Goal: Information Seeking & Learning: Learn about a topic

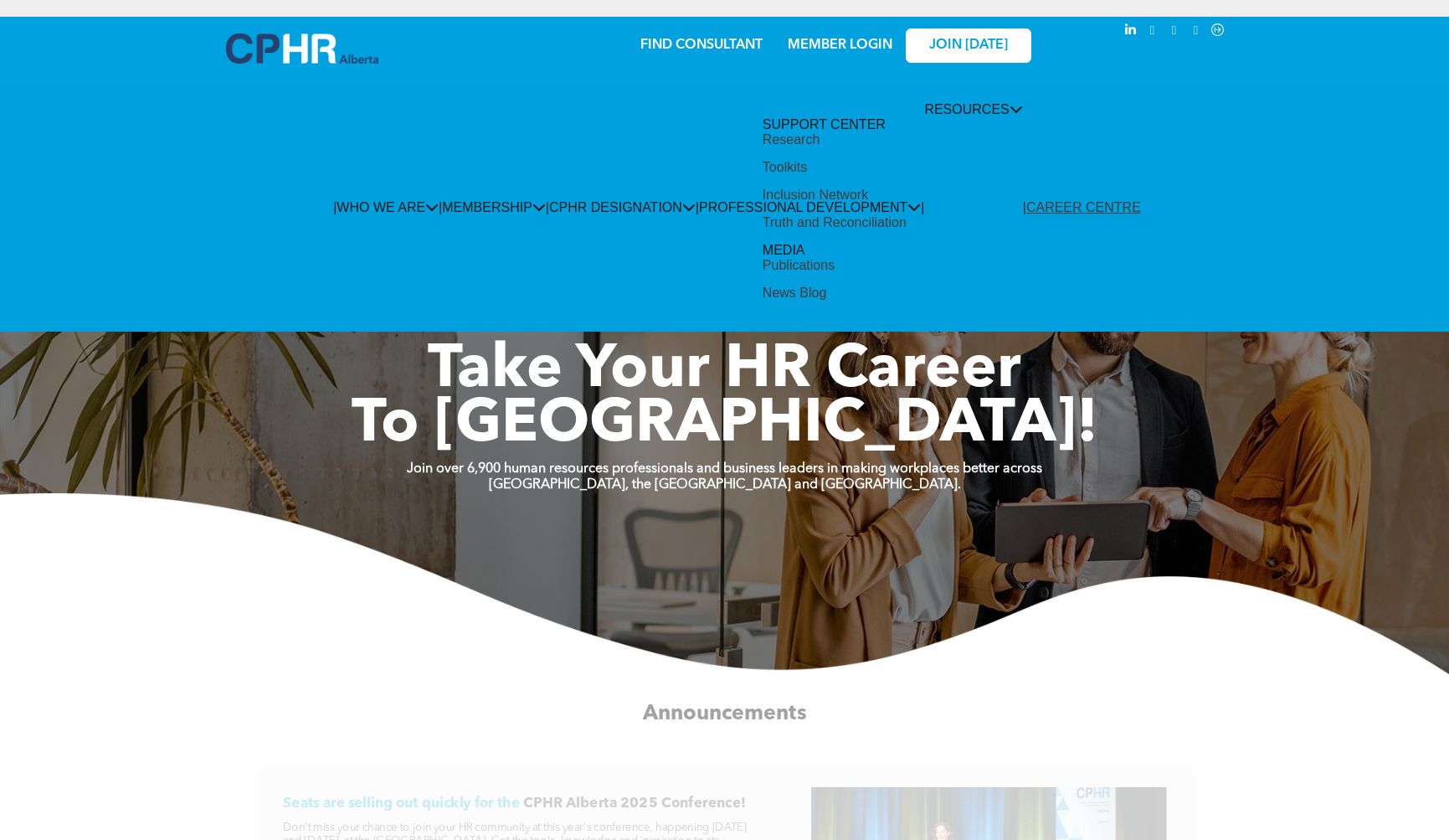
click at [820, 148] on div "Research" at bounding box center [791, 139] width 57 height 15
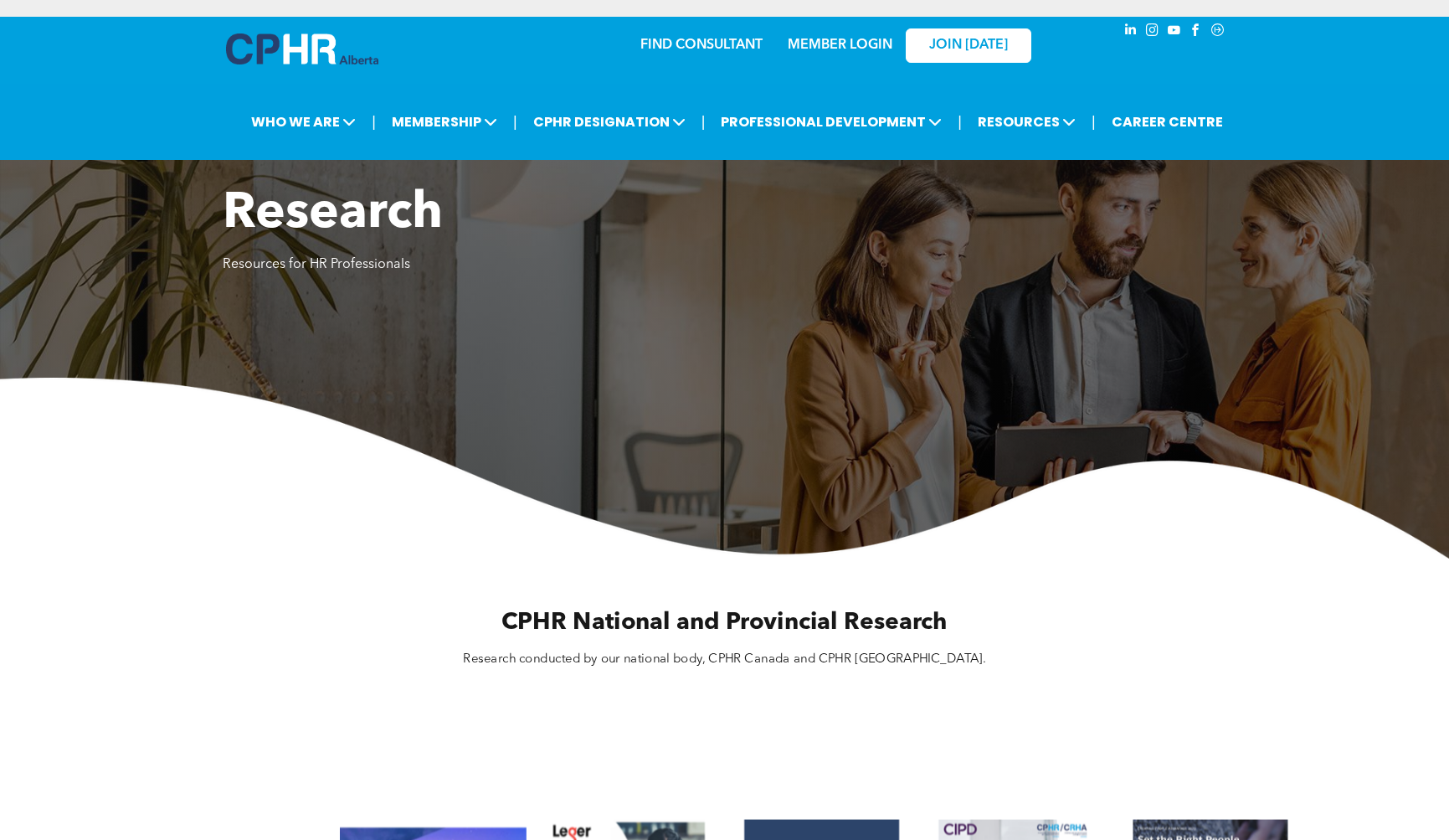
scroll to position [463, 0]
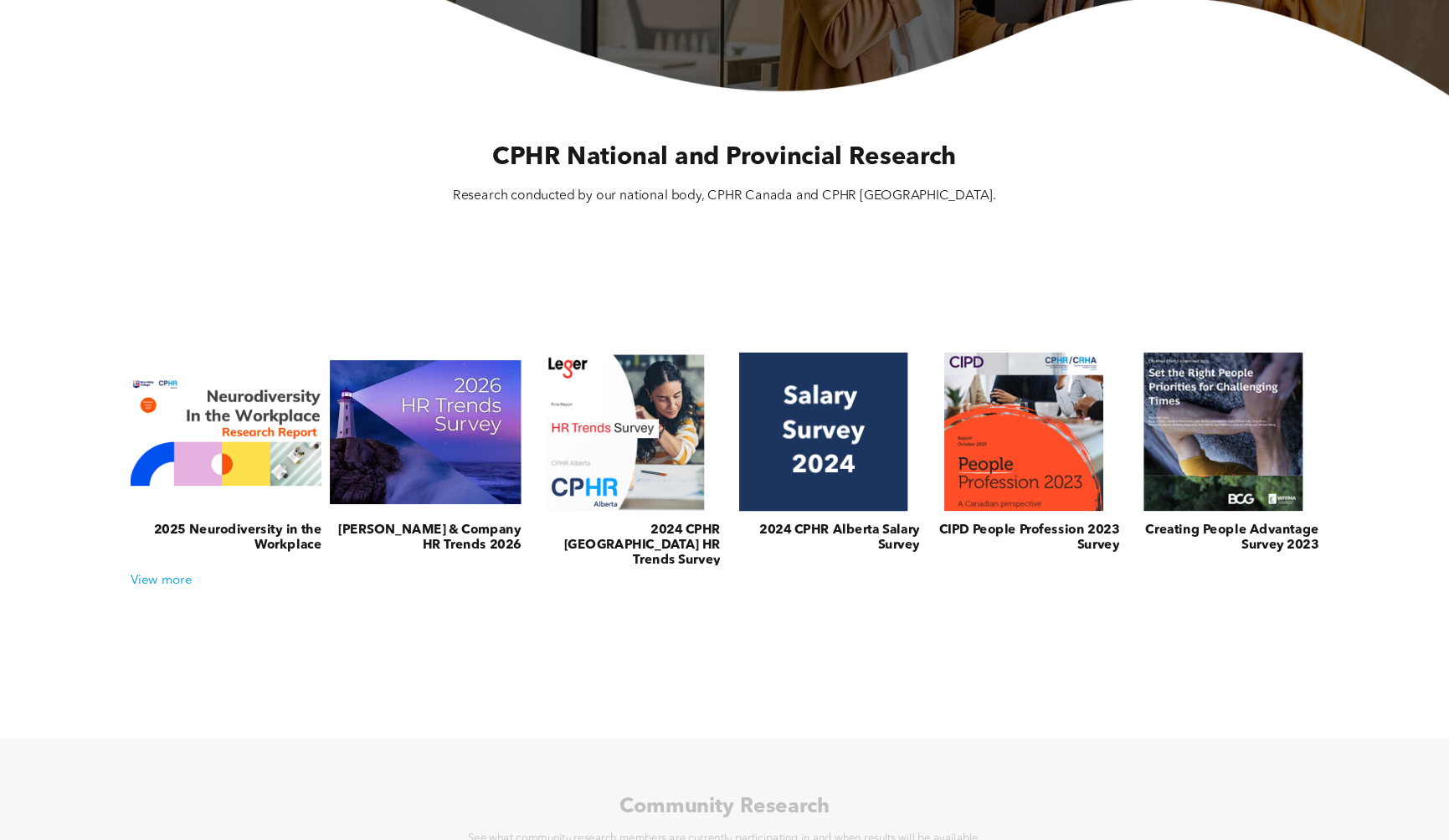
click at [899, 533] on h3 "2024 CPHR Alberta Salary Survey" at bounding box center [824, 538] width 191 height 30
click at [854, 451] on link at bounding box center [824, 432] width 202 height 169
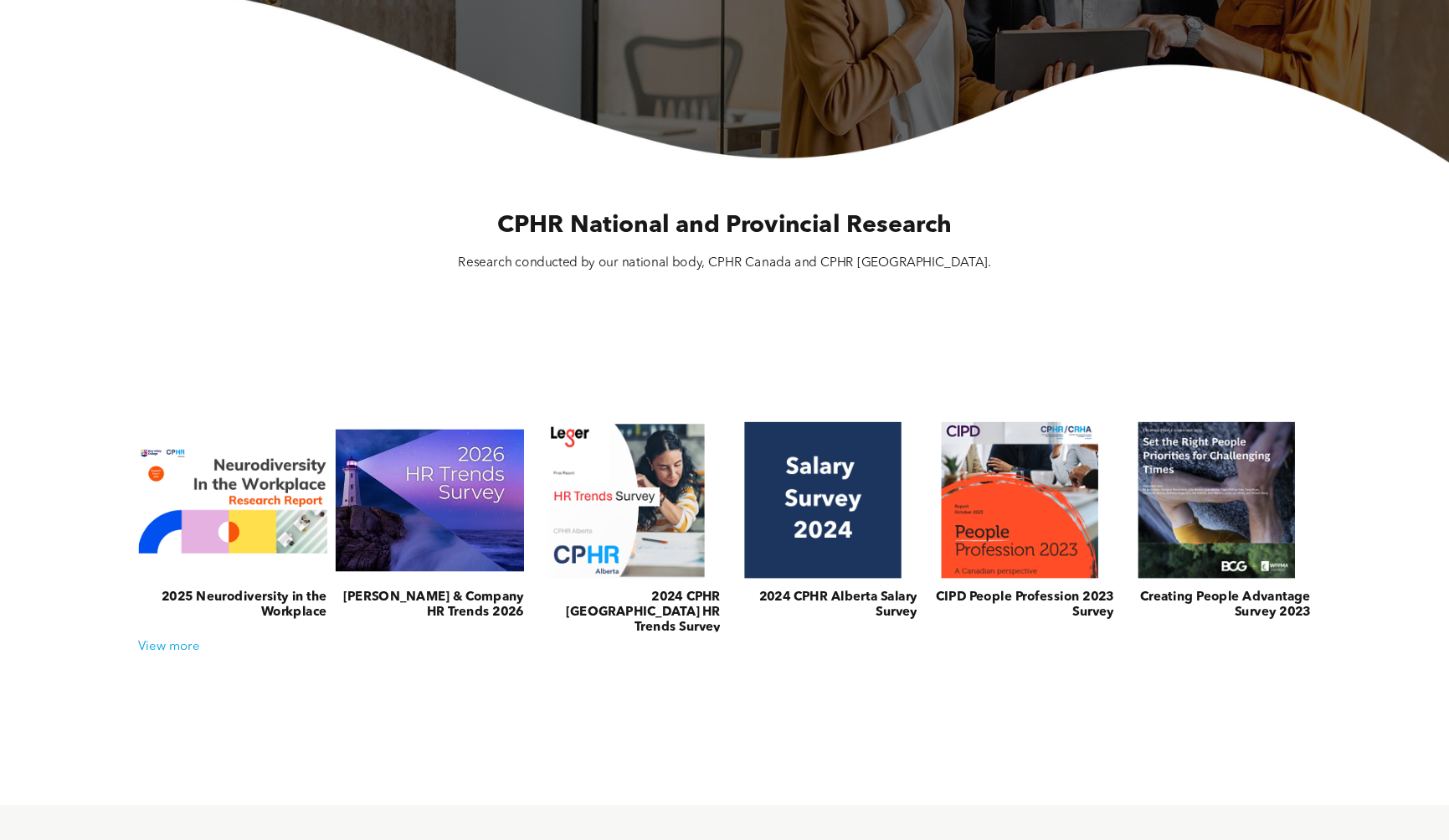
scroll to position [0, 0]
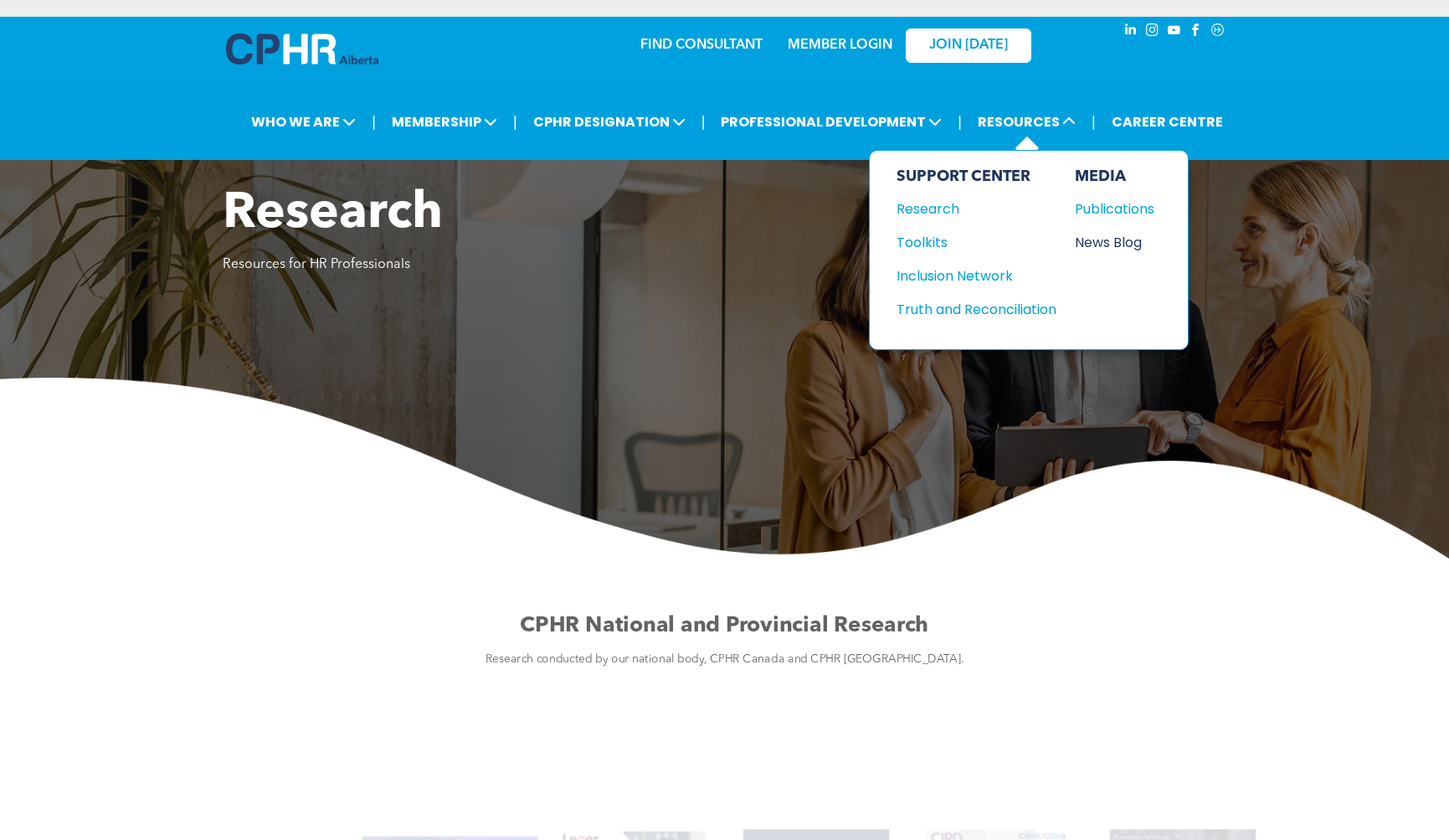
click at [1115, 247] on div "News Blog" at bounding box center [1111, 242] width 72 height 21
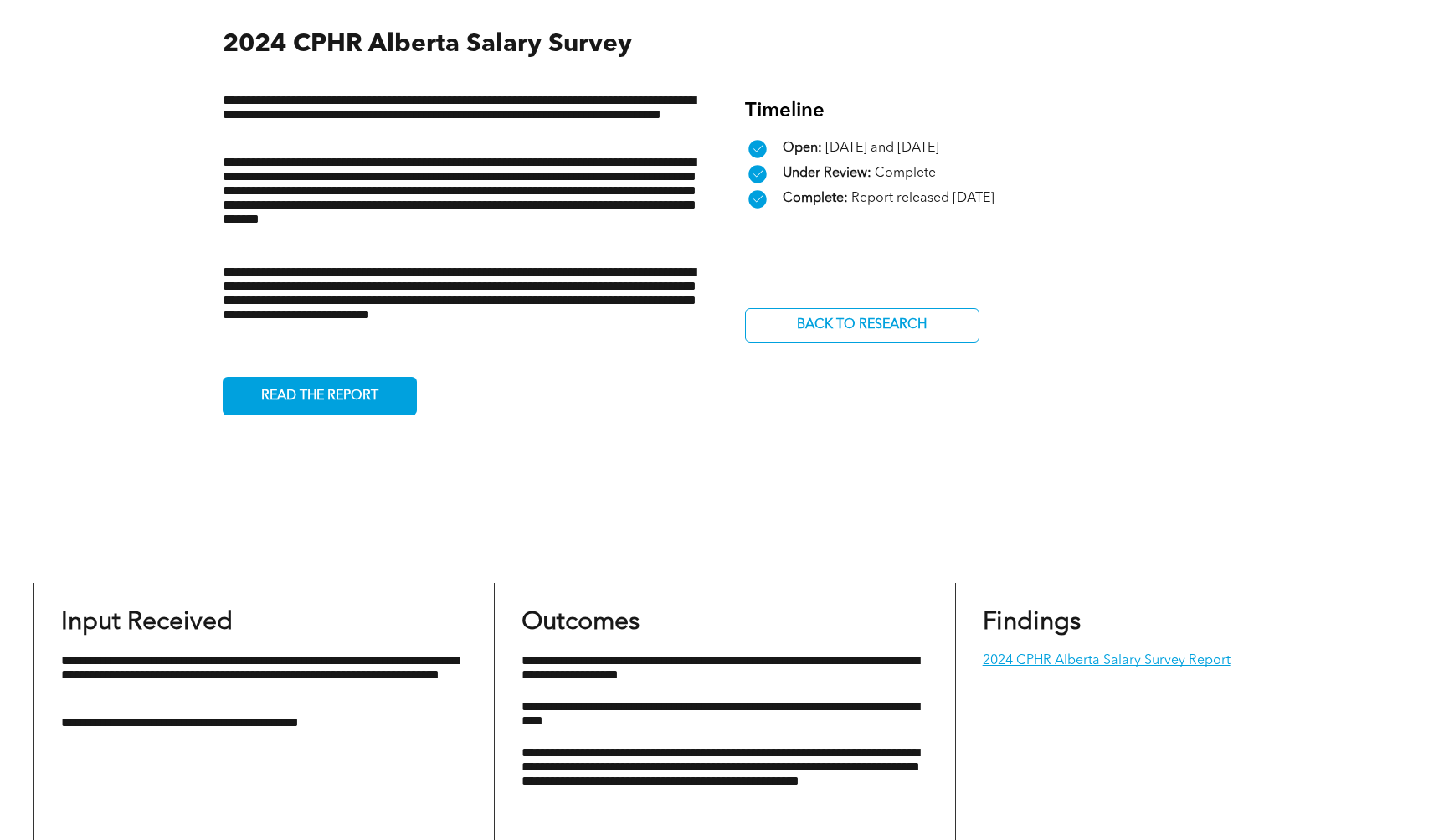
scroll to position [948, 0]
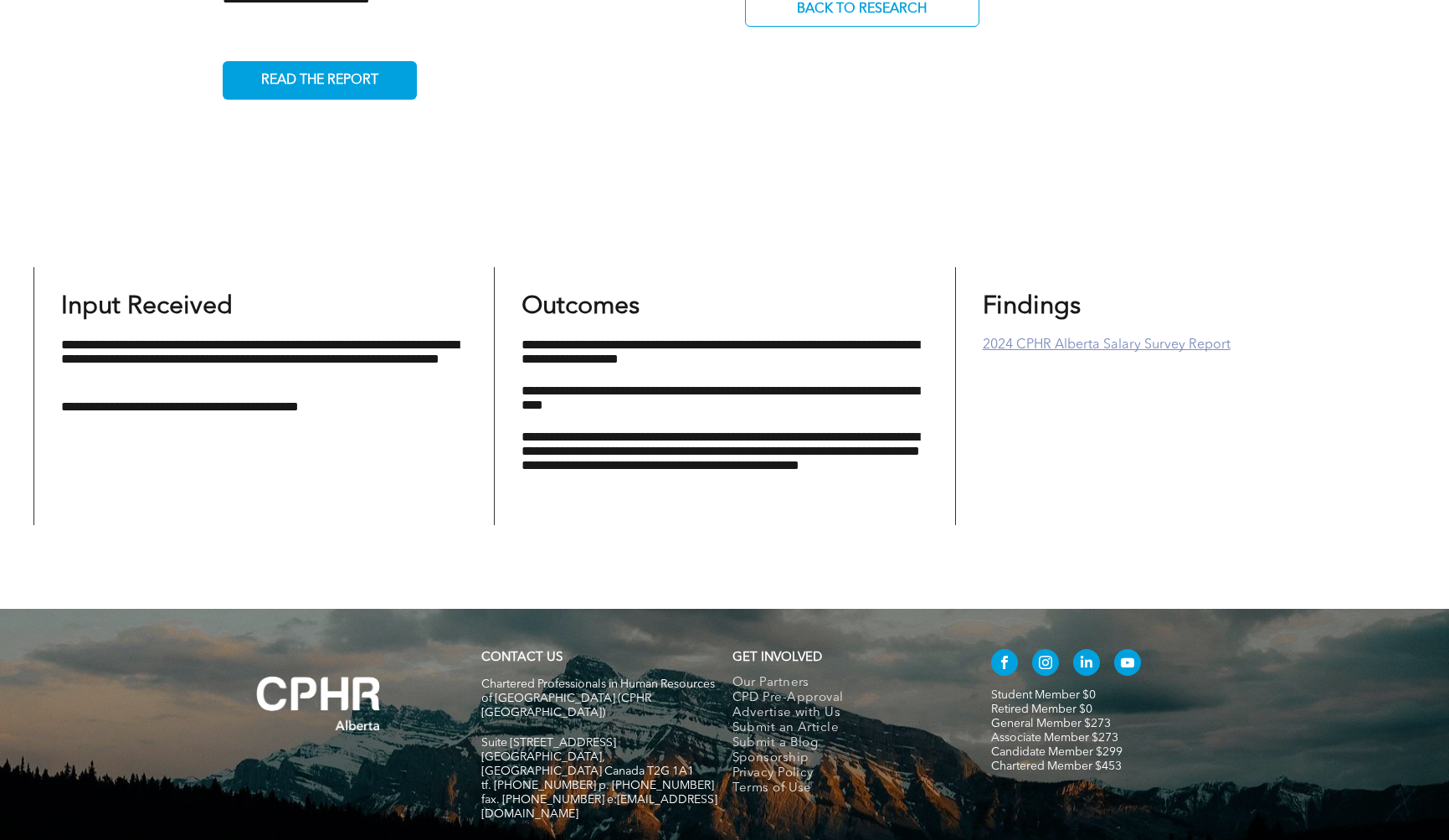
click at [1080, 342] on link "2024 CPHR Alberta Salary Survey Report" at bounding box center [1107, 344] width 248 height 14
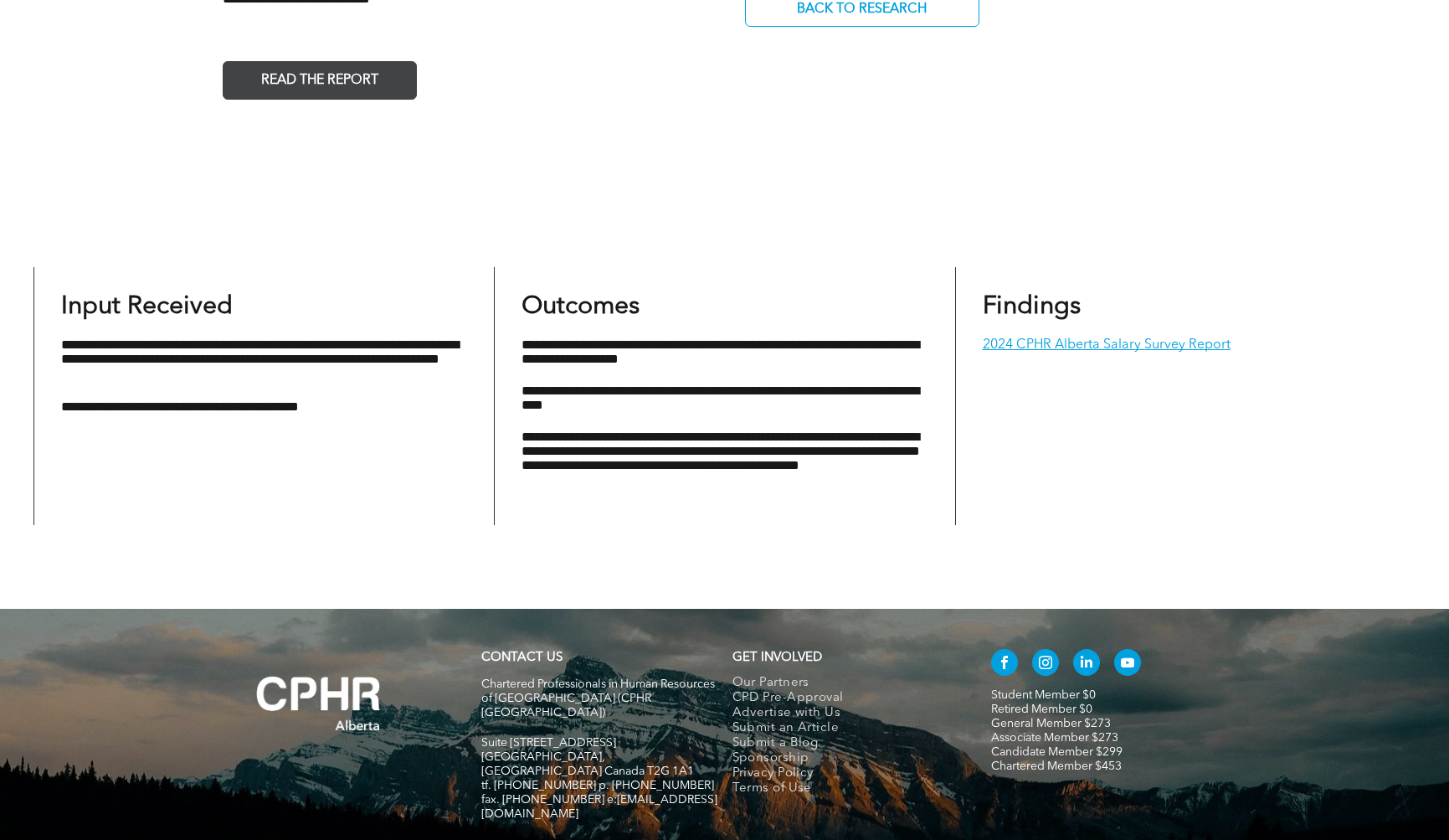
click at [304, 77] on span "READ THE REPORT" at bounding box center [319, 81] width 128 height 33
